Goal: Information Seeking & Learning: Learn about a topic

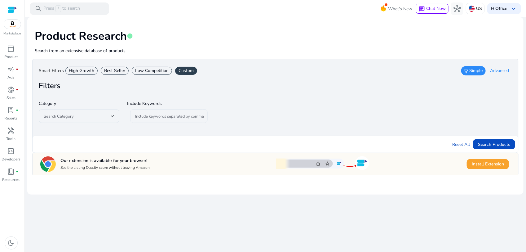
click at [86, 72] on div "High Growth" at bounding box center [81, 71] width 32 height 8
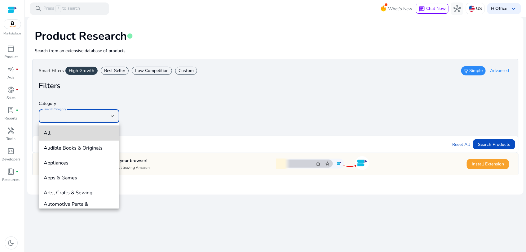
click at [98, 131] on span "All" at bounding box center [79, 133] width 71 height 7
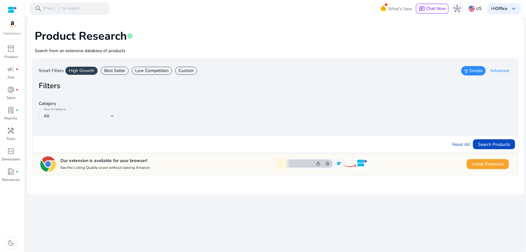
click at [206, 106] on div "Category Search Category All Include Keywords Include keywords separated by com…" at bounding box center [275, 112] width 473 height 33
click at [501, 140] on span "submit" at bounding box center [494, 144] width 42 height 15
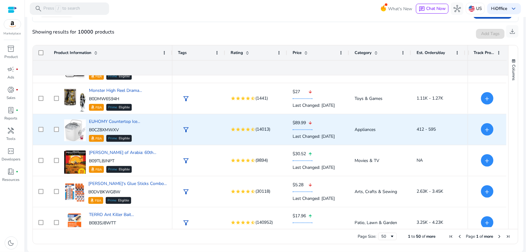
scroll to position [465, 0]
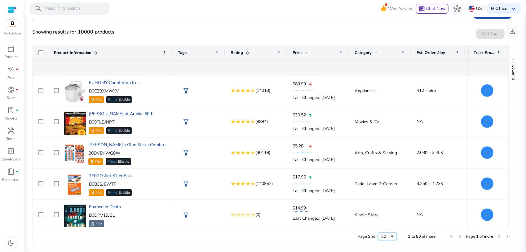
click at [385, 235] on div "50" at bounding box center [385, 236] width 8 height 6
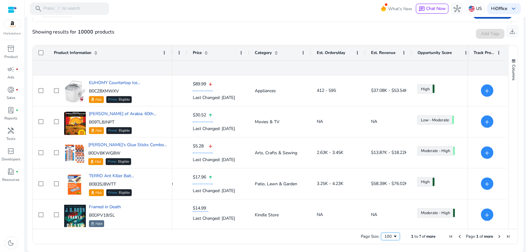
scroll to position [0, 0]
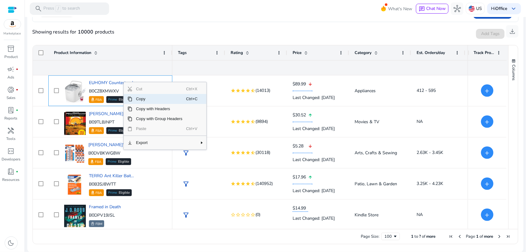
click at [139, 101] on span "Copy" at bounding box center [159, 99] width 54 height 10
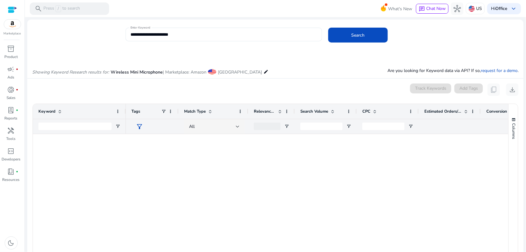
scroll to position [426, 0]
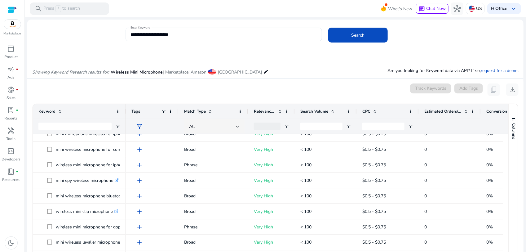
click at [209, 37] on input "**********" at bounding box center [223, 34] width 187 height 7
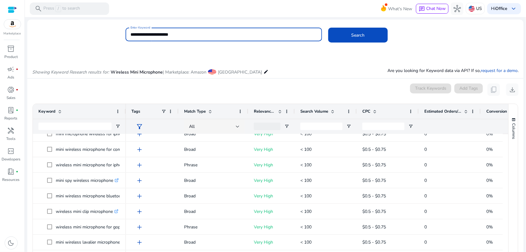
paste input "**********"
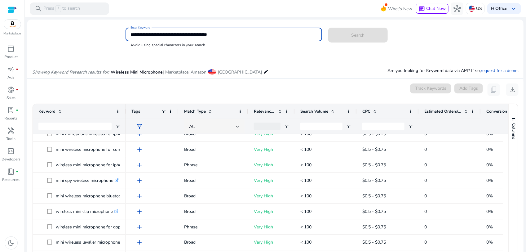
click at [349, 37] on div "Search" at bounding box center [357, 34] width 59 height 15
click at [152, 33] on input "**********" at bounding box center [223, 34] width 187 height 7
type input "**********"
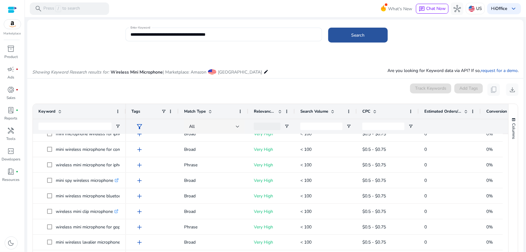
click at [346, 38] on span at bounding box center [358, 35] width 60 height 15
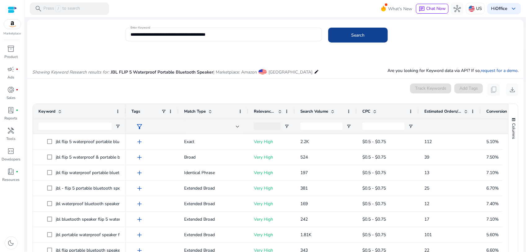
scroll to position [53, 0]
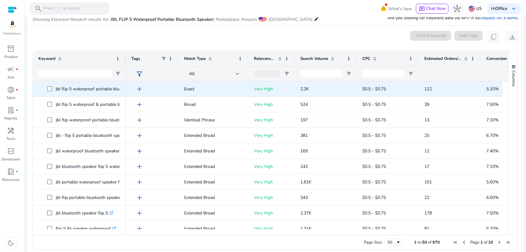
click at [101, 89] on p "jbl flip 5 waterproof portable bluetooth speaker .st0{fill:#2c8af8}" at bounding box center [105, 88] width 98 height 13
copy span "jbl flip 5 waterproof portable bluetooth speaker .st0{fill:#2c8af8}"
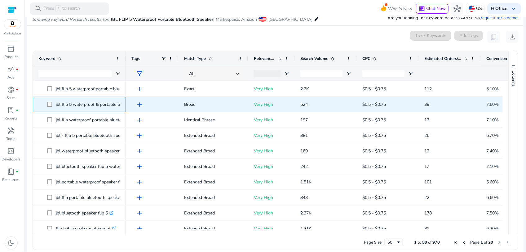
click at [85, 109] on p "jbl flip 5 waterproof & portable bluetooth speaker .st0{fill:#2c8af8}" at bounding box center [107, 104] width 102 height 13
copy span "jbl flip 5 waterproof & portable bluetooth speaker .st0{fill:#2c8af8}"
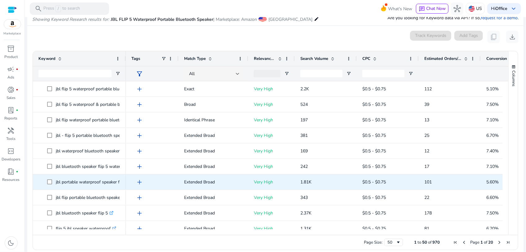
click at [86, 182] on p "jbl portable waterproof speaker flip 5 .st0{fill:#2c8af8}" at bounding box center [95, 181] width 78 height 13
copy span "jbl portable waterproof speaker flip 5 .st0{fill:#2c8af8}"
